Goal: Task Accomplishment & Management: Manage account settings

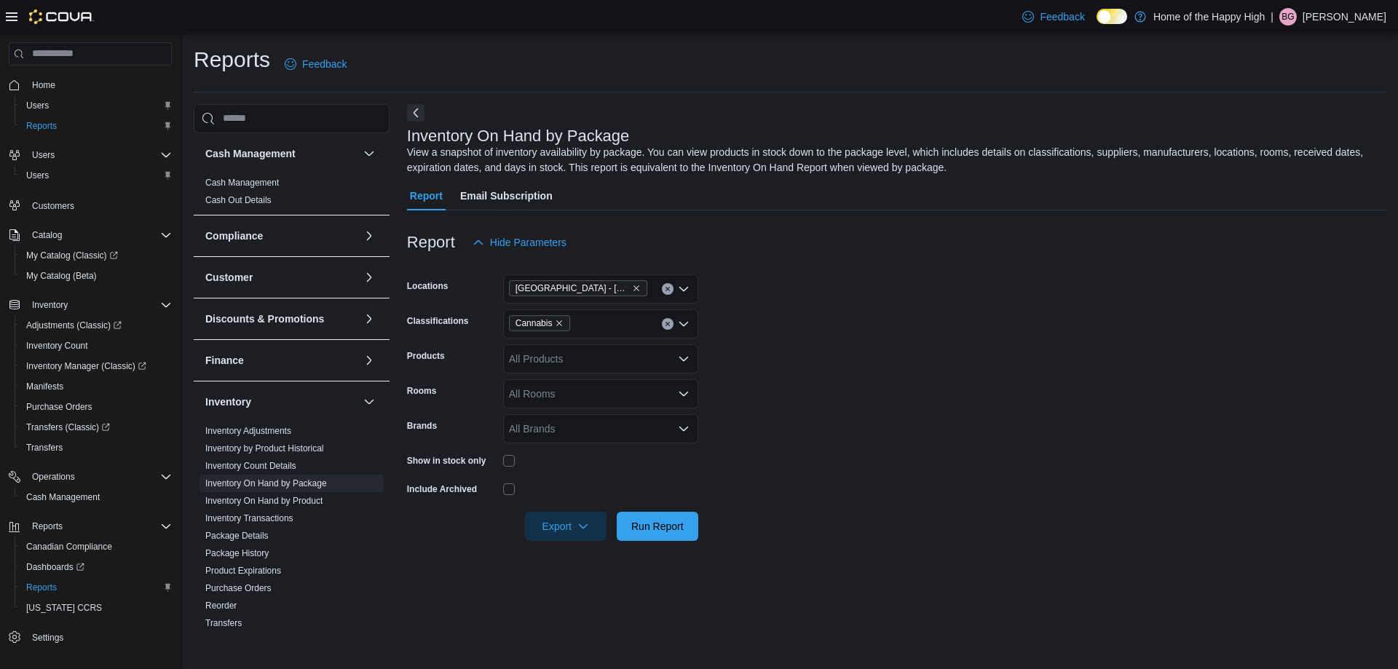
scroll to position [267, 0]
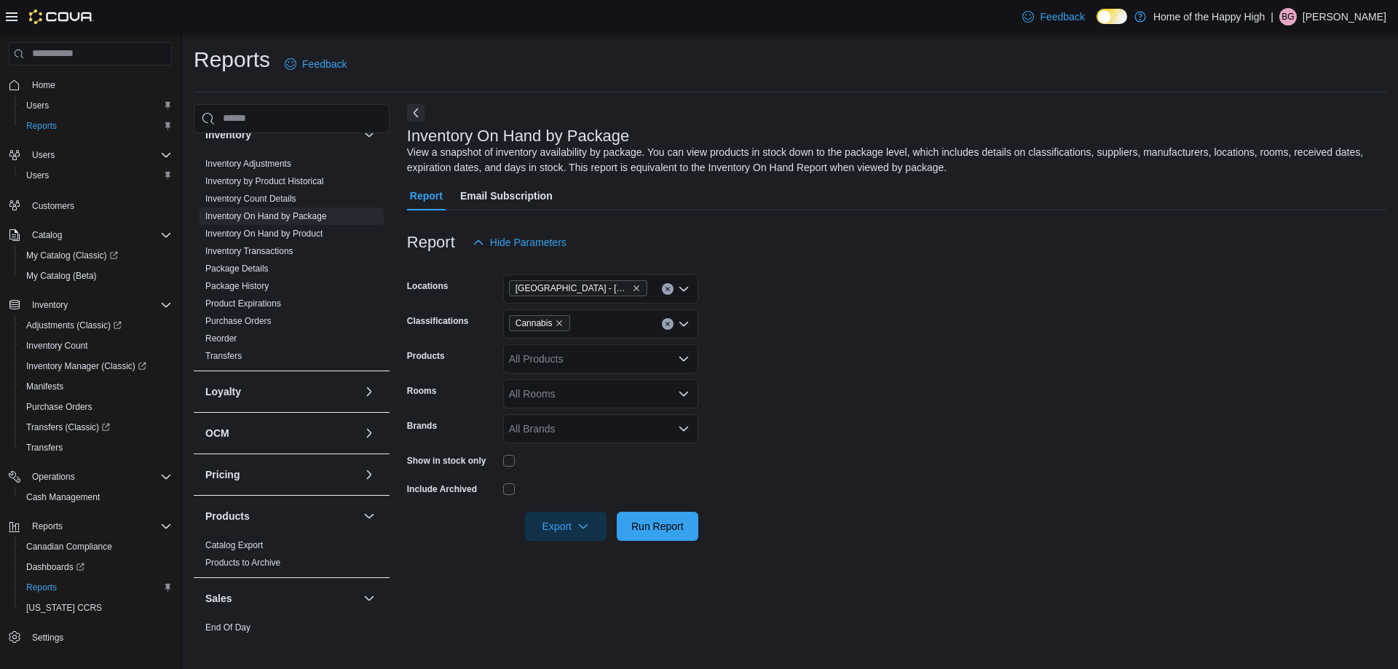
click at [1358, 21] on p "Bryton Garstin" at bounding box center [1345, 16] width 84 height 17
click at [1299, 138] on span "Sign Out" at bounding box center [1292, 142] width 39 height 15
